Goal: Navigation & Orientation: Understand site structure

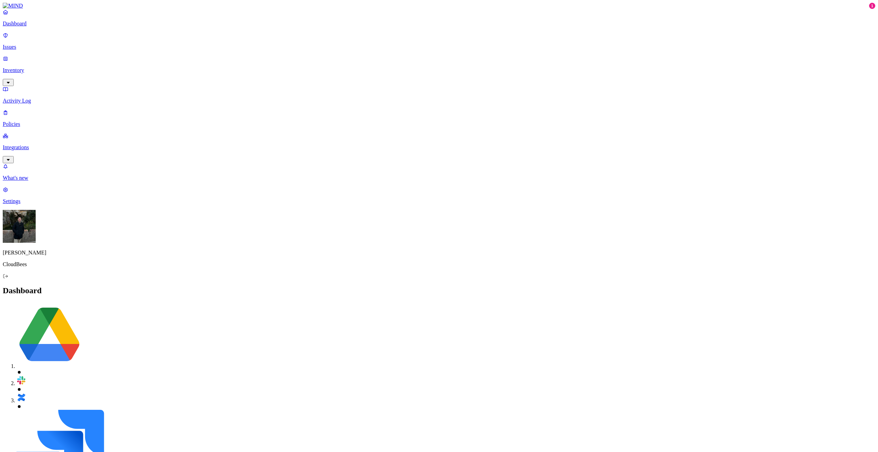
click at [33, 144] on p "Integrations" at bounding box center [439, 147] width 873 height 6
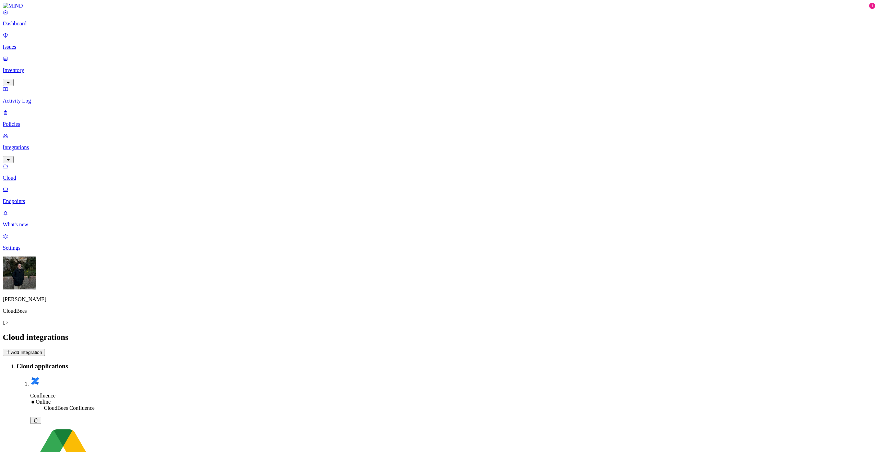
click at [34, 67] on p "Inventory" at bounding box center [439, 70] width 873 height 6
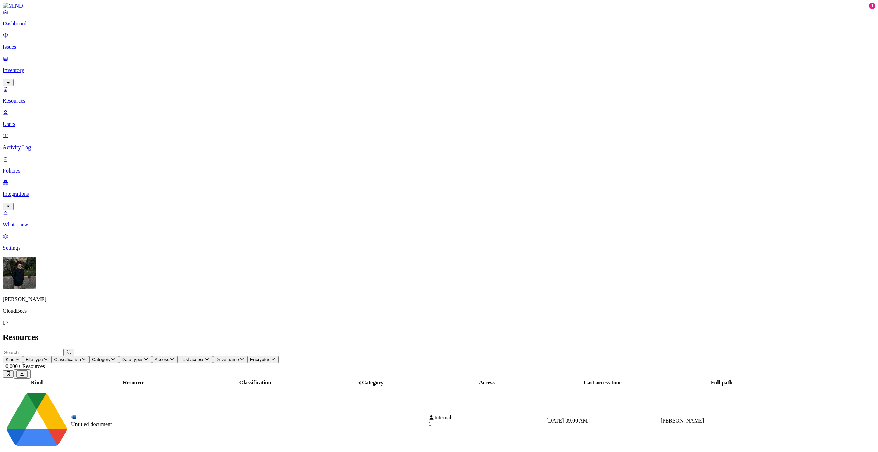
click at [45, 121] on p "Users" at bounding box center [439, 124] width 873 height 6
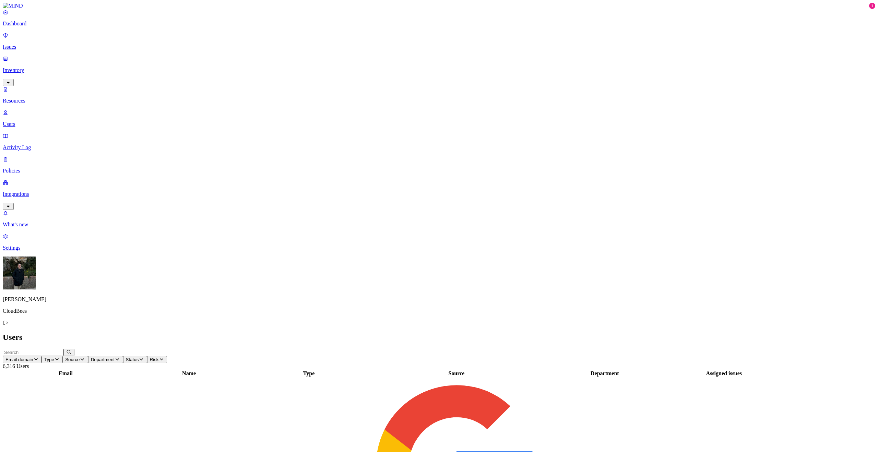
click at [45, 133] on link "Activity Log" at bounding box center [439, 142] width 873 height 18
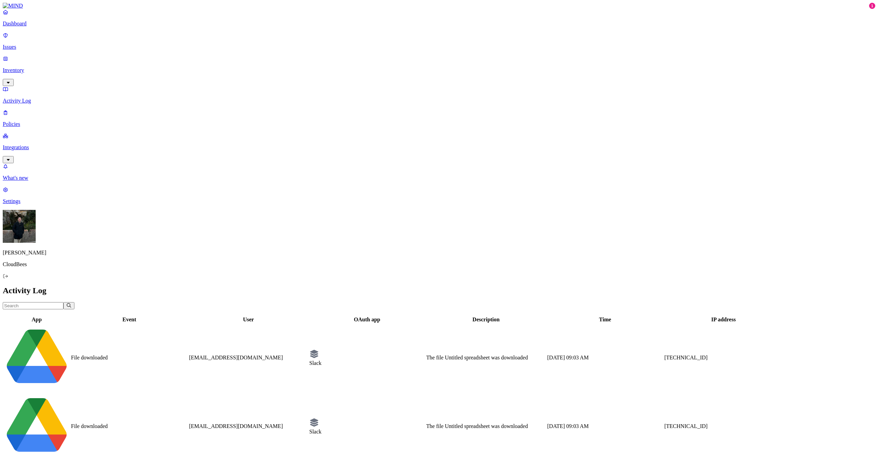
click at [35, 47] on link "Issues" at bounding box center [439, 41] width 873 height 18
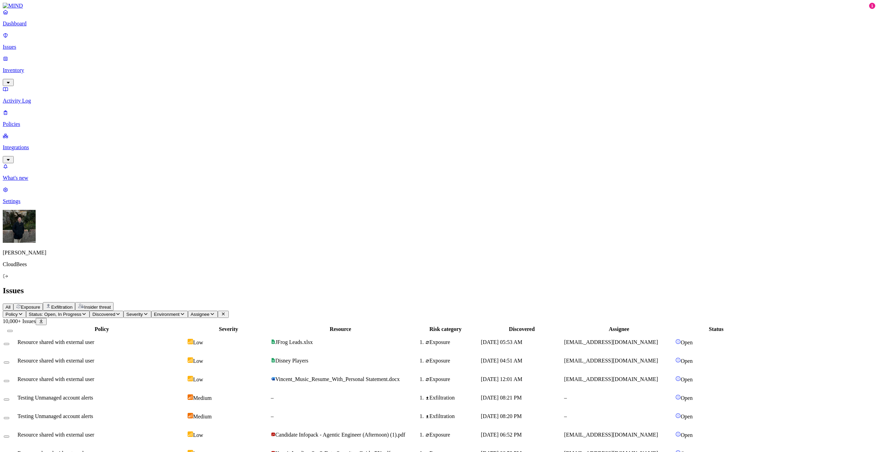
click at [43, 144] on p "Integrations" at bounding box center [439, 147] width 873 height 6
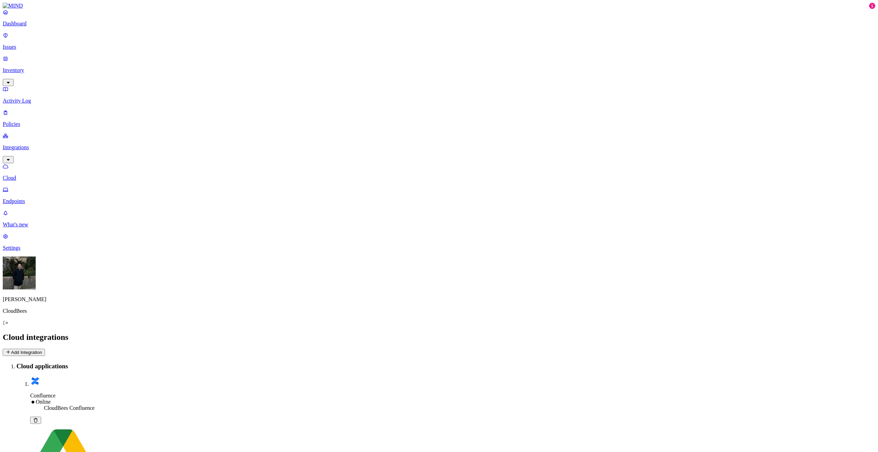
click at [42, 198] on p "Endpoints" at bounding box center [439, 201] width 873 height 6
